Goal: Task Accomplishment & Management: Complete application form

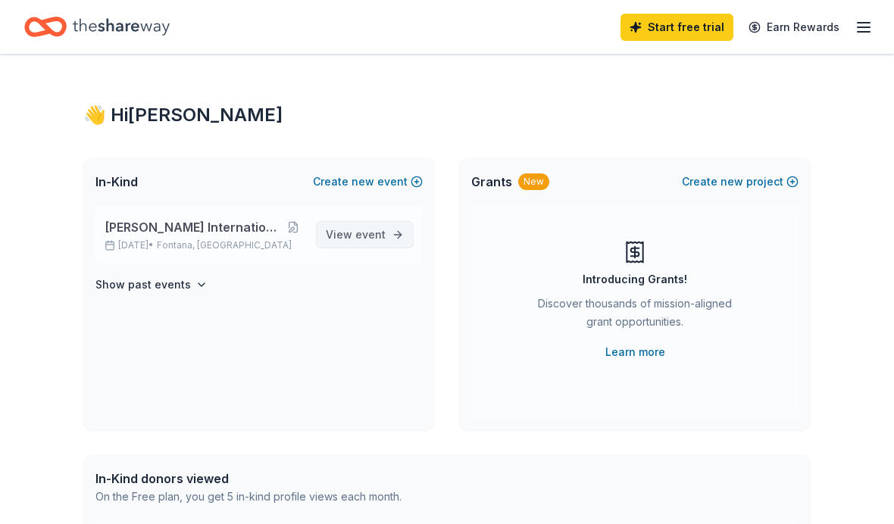
click at [373, 241] on span "event" at bounding box center [370, 234] width 30 height 13
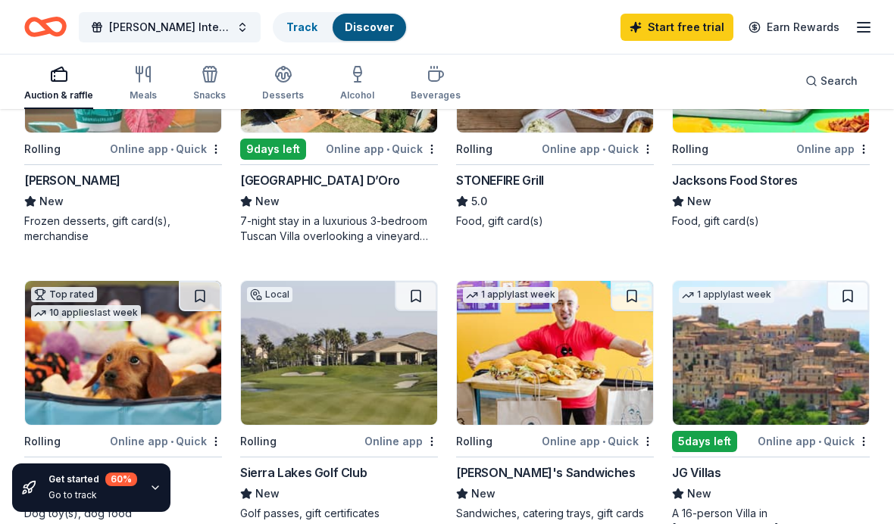
scroll to position [585, 0]
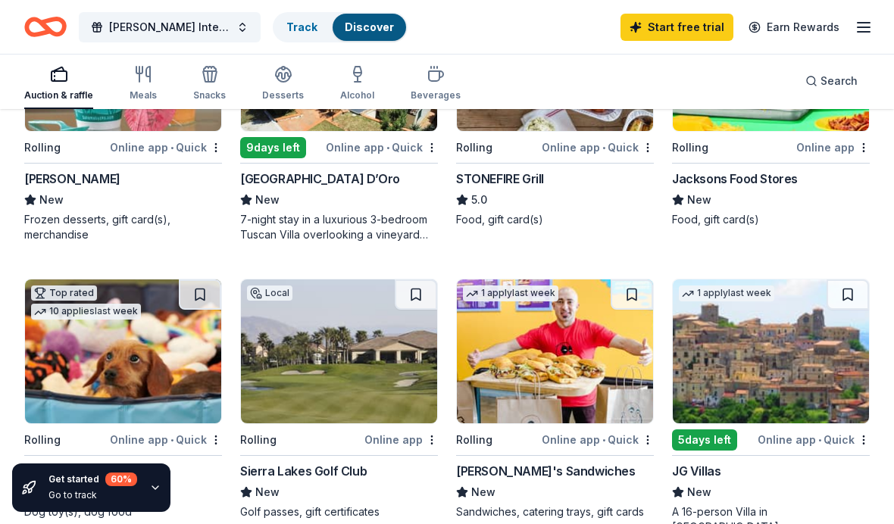
click at [358, 374] on img at bounding box center [339, 352] width 196 height 144
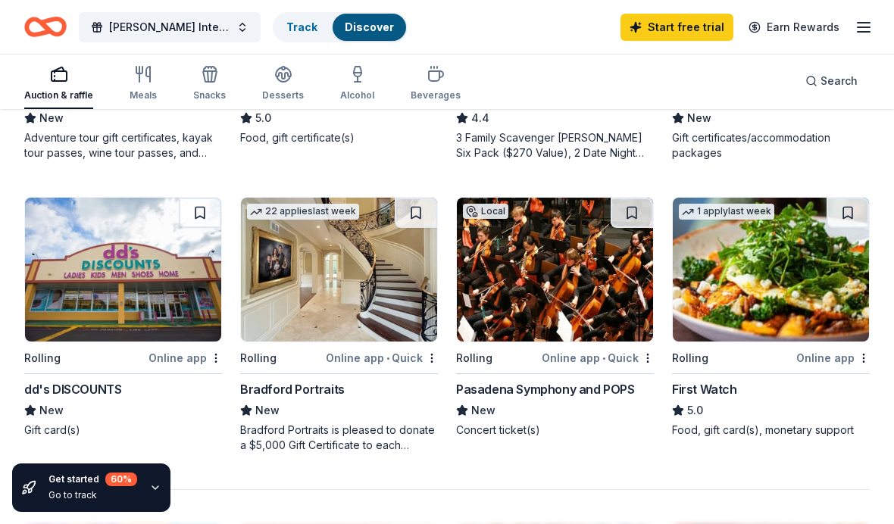
scroll to position [1255, 0]
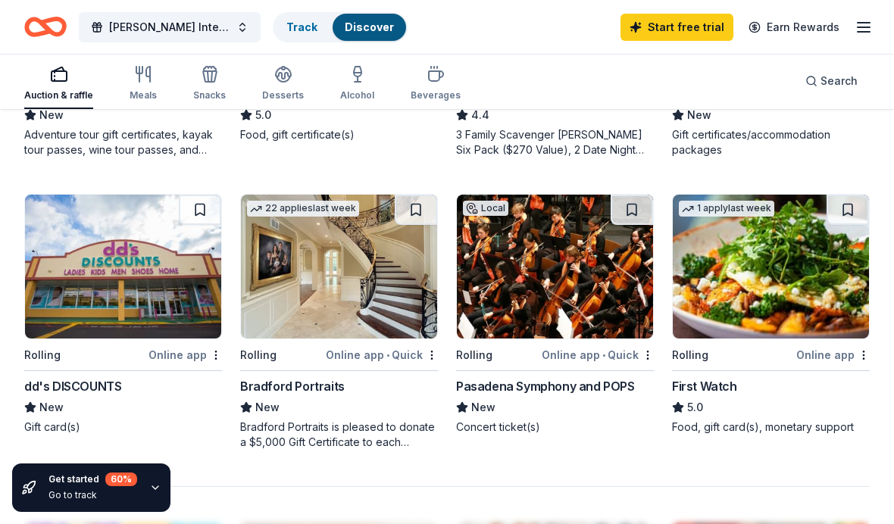
click at [119, 284] on img at bounding box center [123, 267] width 196 height 144
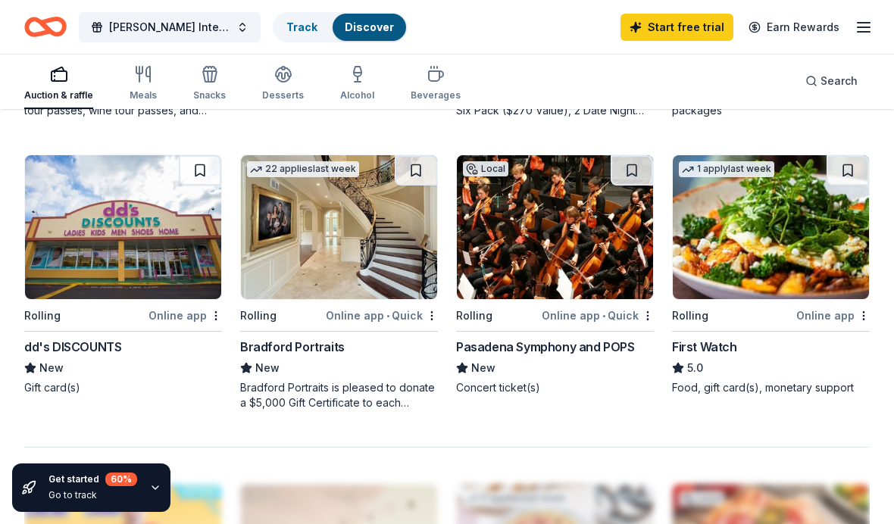
scroll to position [1272, 0]
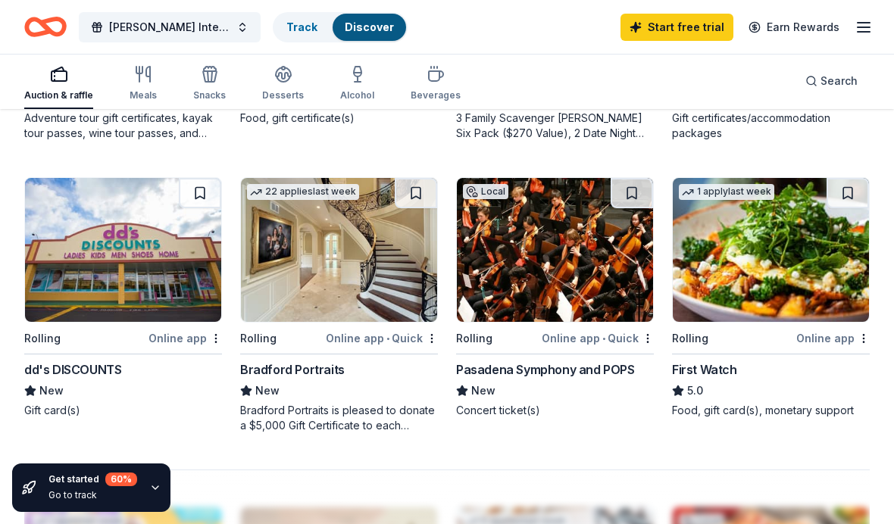
click at [344, 319] on img at bounding box center [339, 250] width 196 height 144
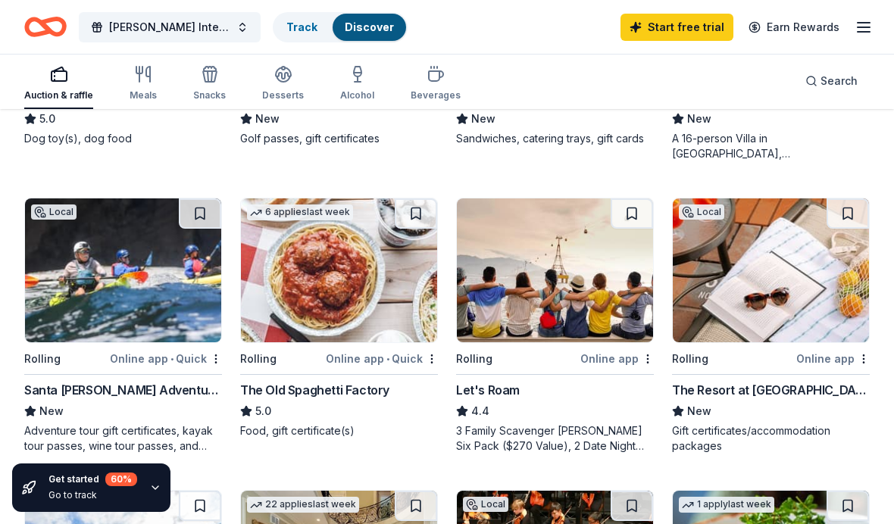
scroll to position [960, 0]
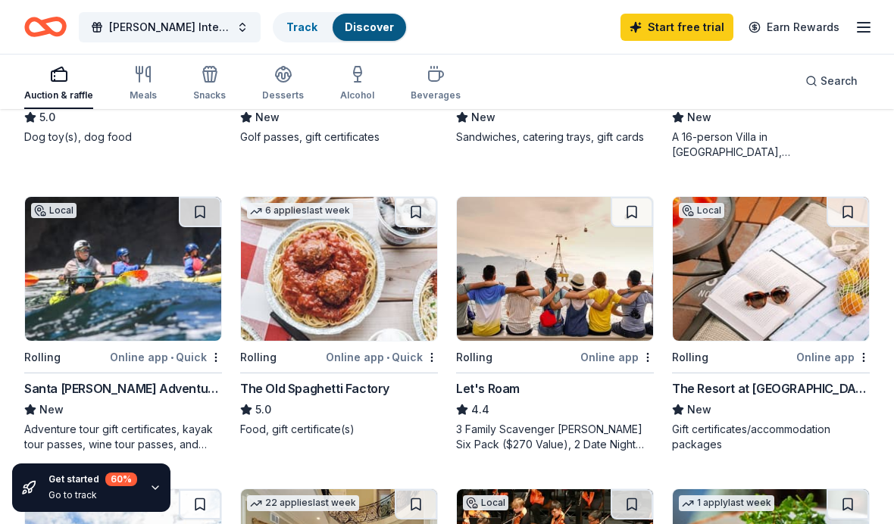
click at [787, 293] on img at bounding box center [771, 269] width 196 height 144
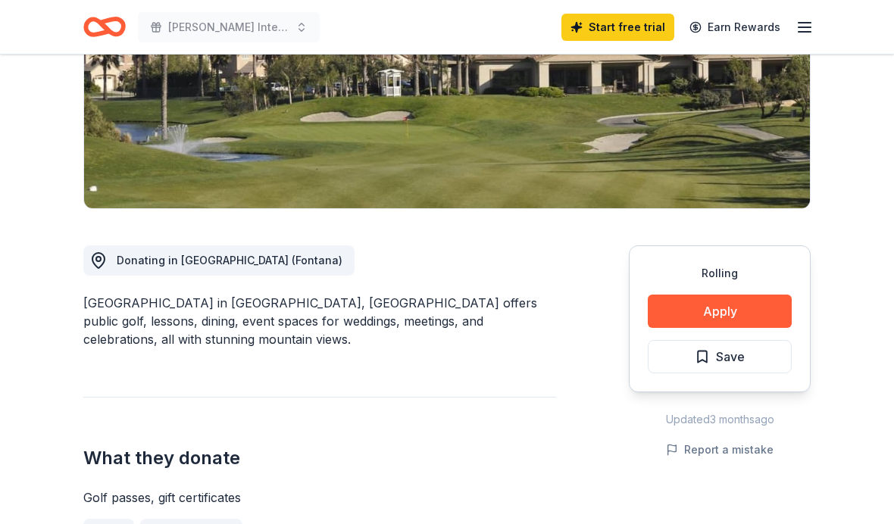
scroll to position [254, 0]
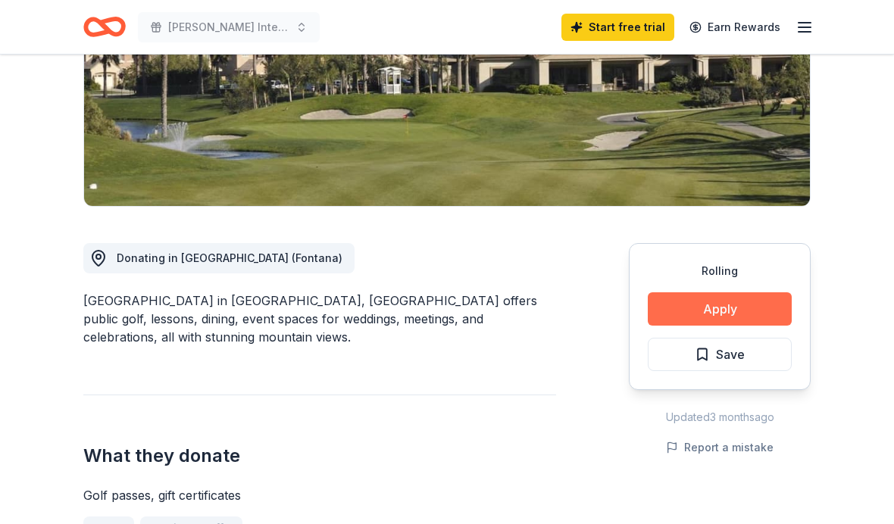
click at [751, 312] on button "Apply" at bounding box center [720, 309] width 144 height 33
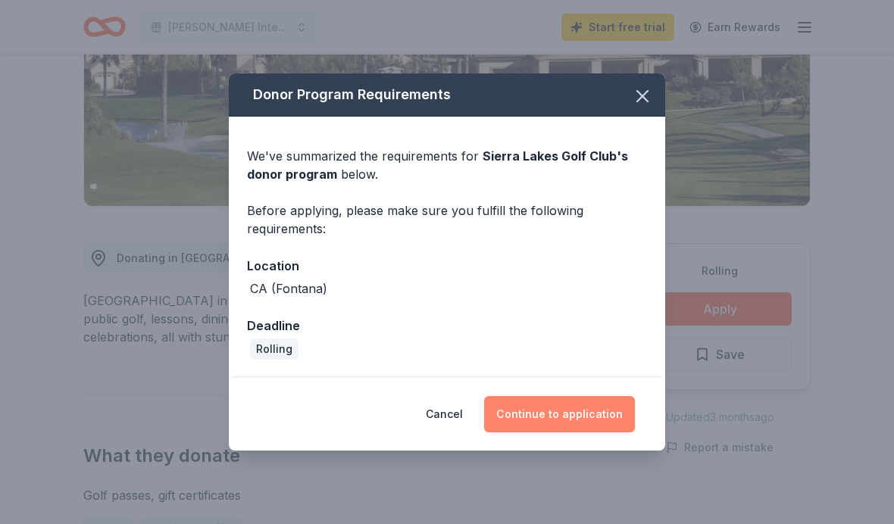
click at [608, 433] on button "Continue to application" at bounding box center [559, 414] width 151 height 36
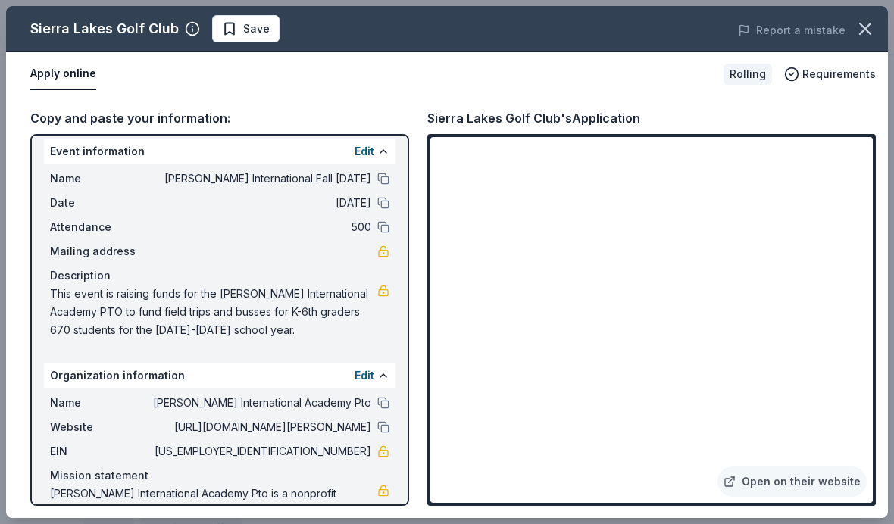
scroll to position [8, 0]
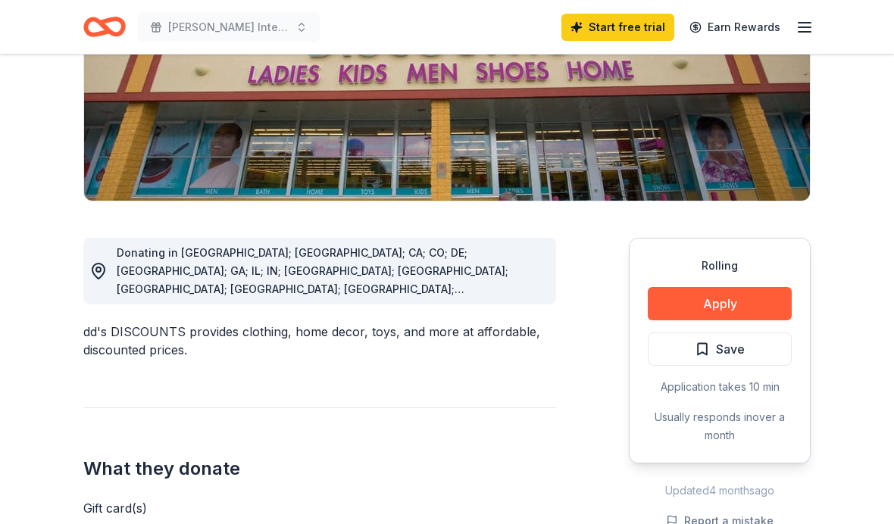
scroll to position [261, 0]
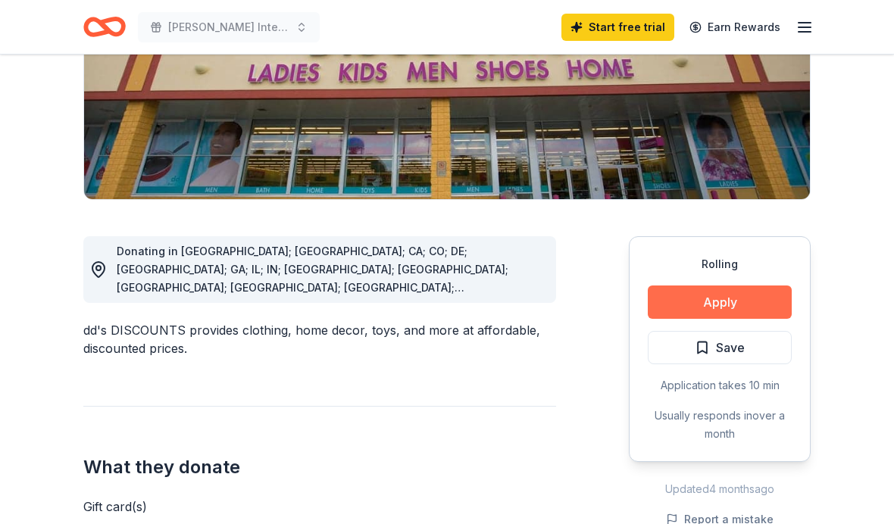
click at [756, 301] on button "Apply" at bounding box center [720, 302] width 144 height 33
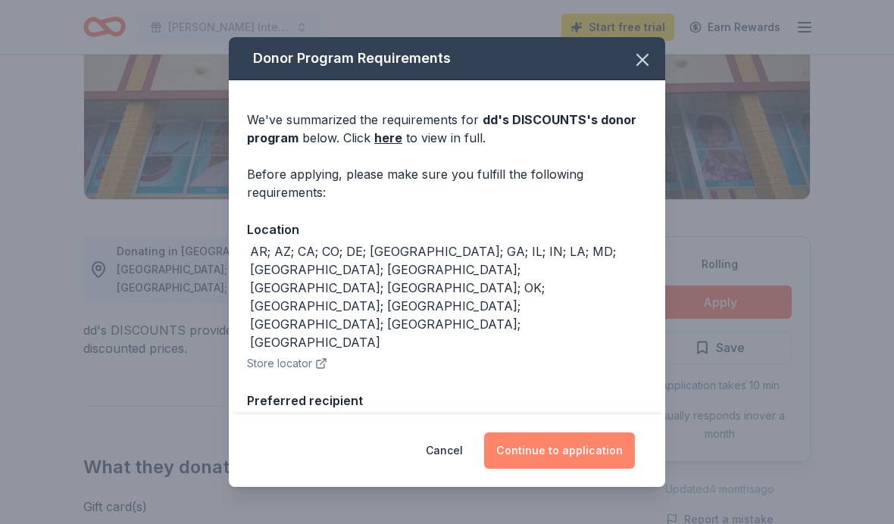
click at [597, 469] on button "Continue to application" at bounding box center [559, 451] width 151 height 36
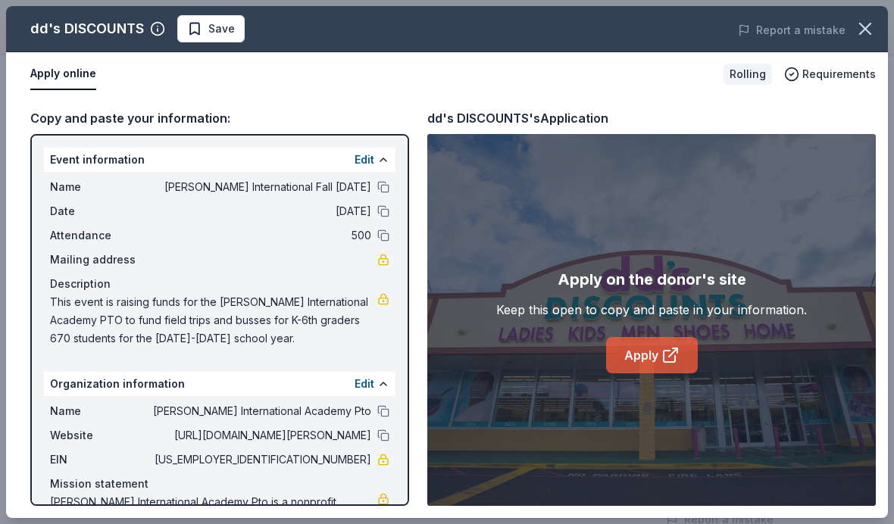
click at [672, 365] on icon at bounding box center [671, 355] width 18 height 18
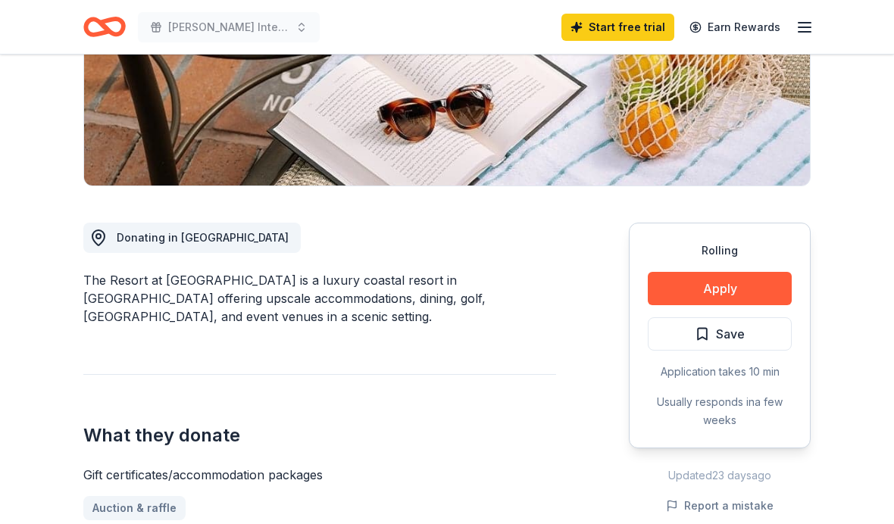
scroll to position [283, 0]
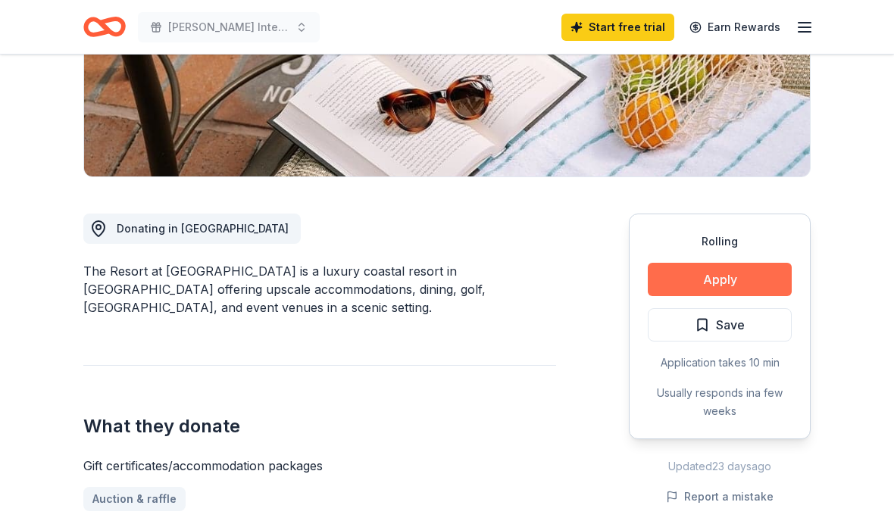
click at [759, 280] on button "Apply" at bounding box center [720, 279] width 144 height 33
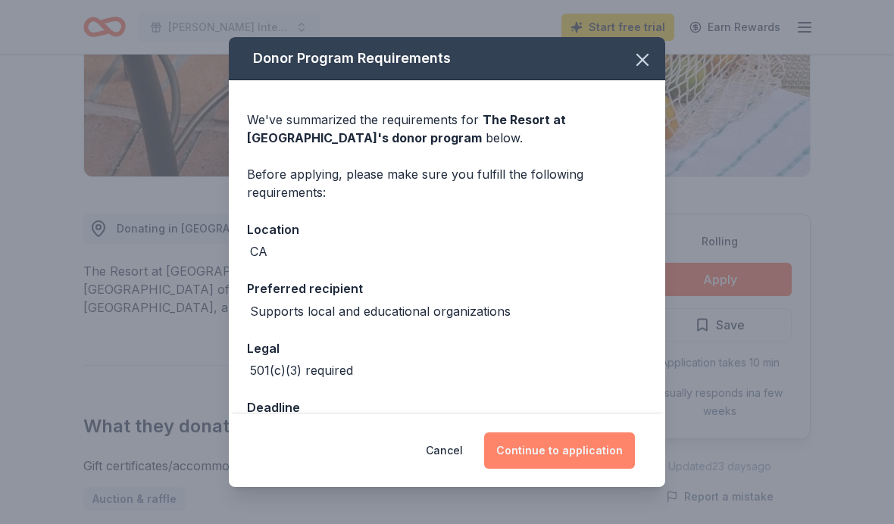
click at [583, 469] on button "Continue to application" at bounding box center [559, 451] width 151 height 36
